Goal: Navigation & Orientation: Find specific page/section

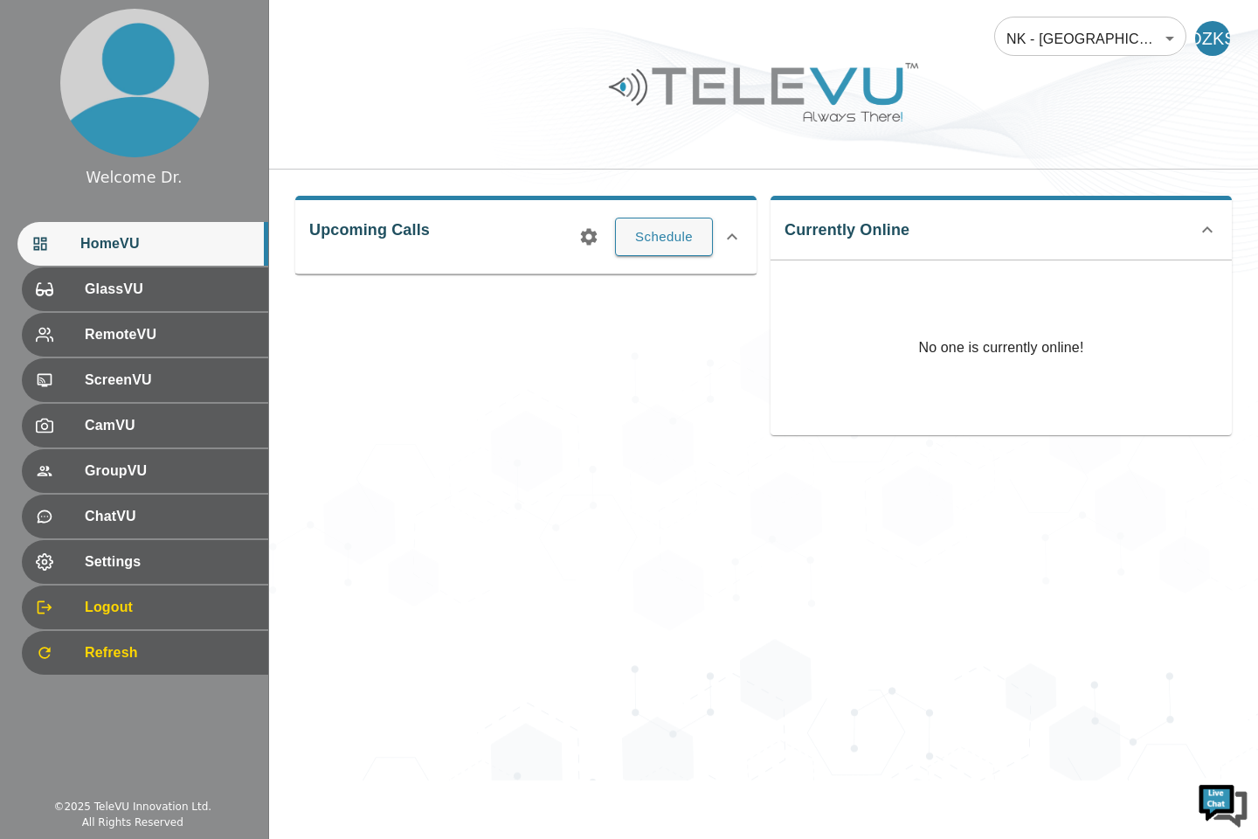
click at [1257, 634] on div "NK - Jalalabad 196 ​ DZKS Upcoming Calls Schedule Currently Online No one is cu…" at bounding box center [763, 390] width 989 height 780
click at [111, 350] on div "RemoteVU" at bounding box center [145, 335] width 246 height 44
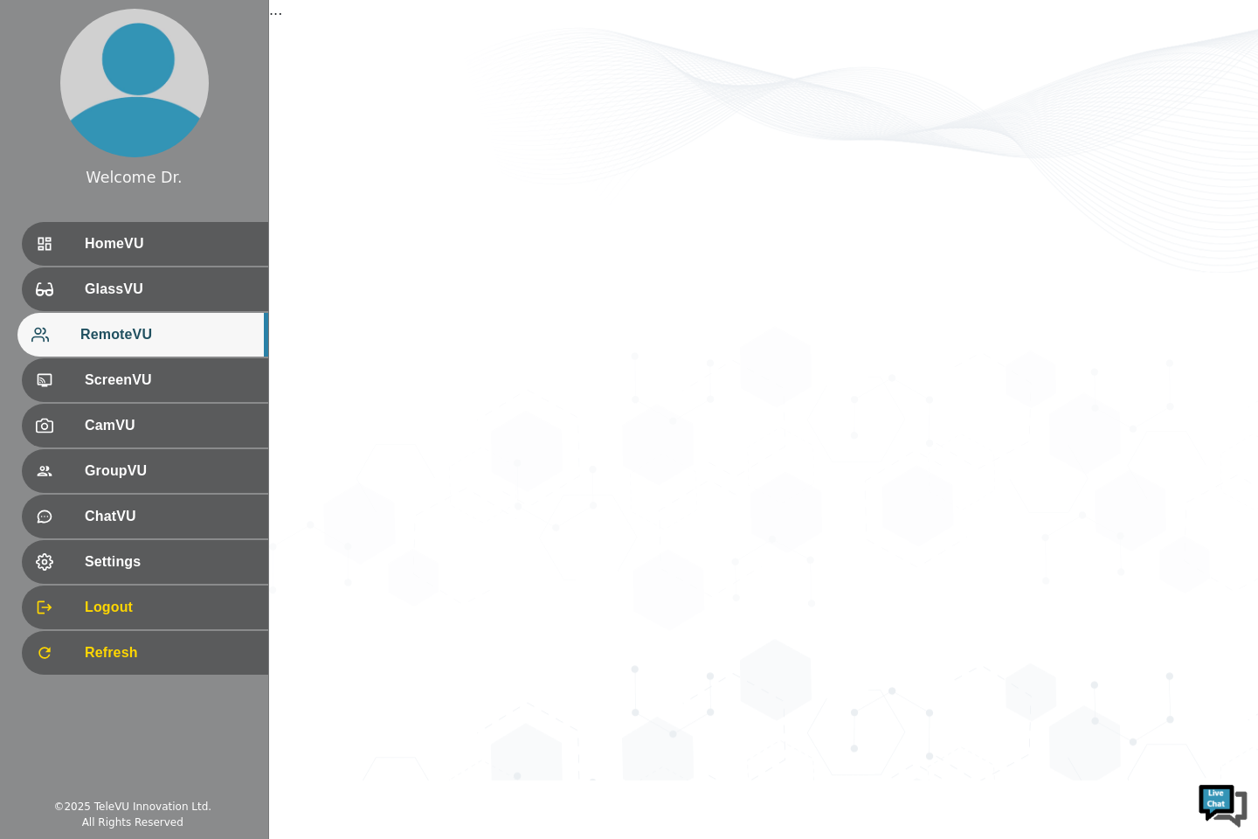
click at [117, 294] on span "GlassVU" at bounding box center [170, 289] width 170 height 21
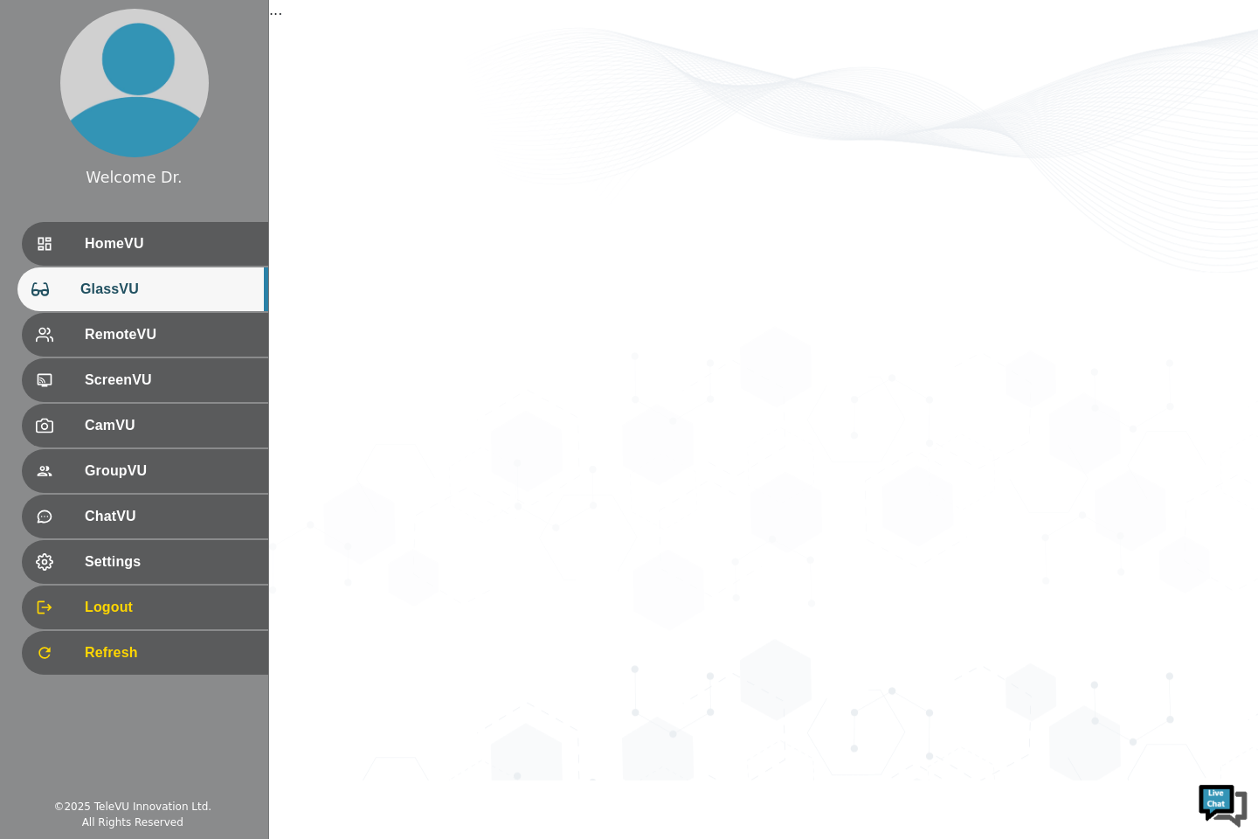
click at [105, 237] on span "HomeVU" at bounding box center [170, 243] width 170 height 21
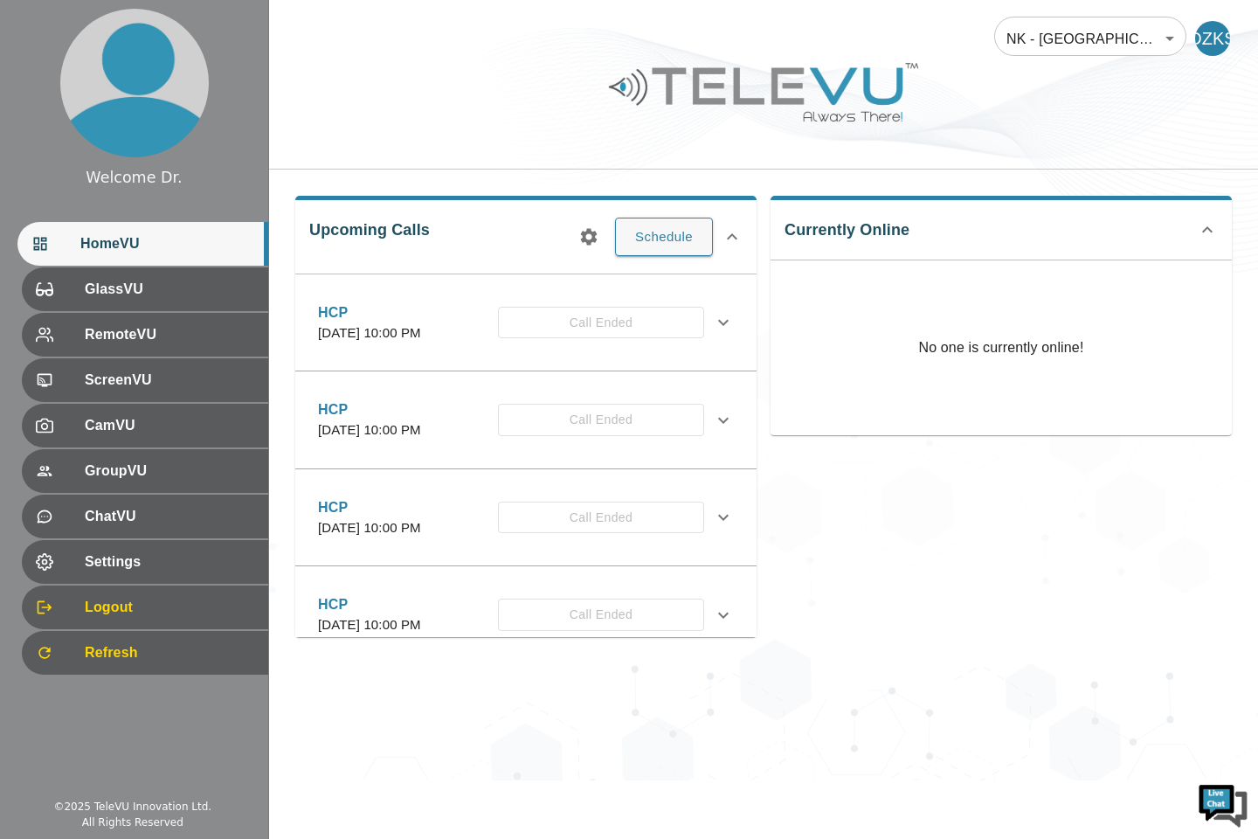
click at [108, 665] on div "Refresh" at bounding box center [145, 653] width 246 height 44
